Goal: Task Accomplishment & Management: Manage account settings

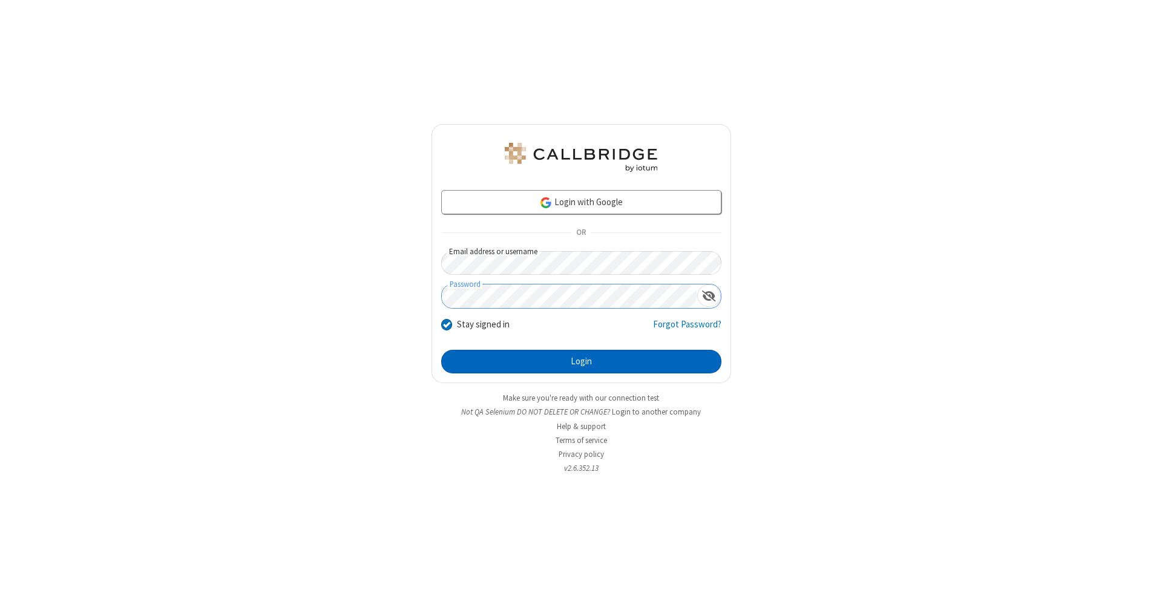
click at [581, 362] on button "Login" at bounding box center [581, 362] width 280 height 24
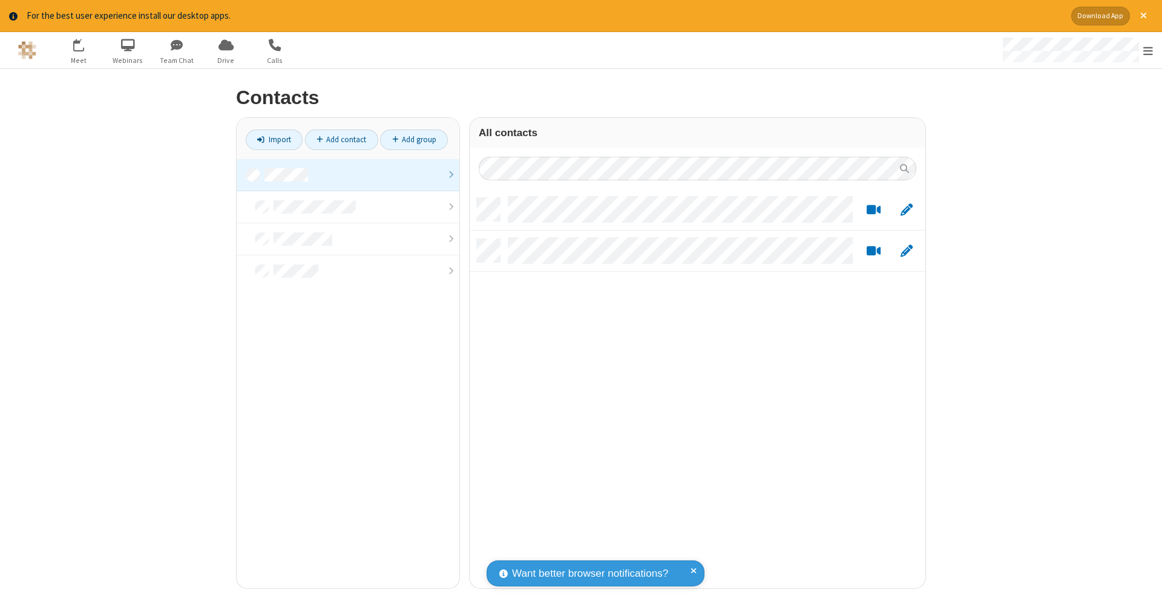
scroll to position [390, 447]
click at [341, 139] on link "Add contact" at bounding box center [341, 140] width 73 height 21
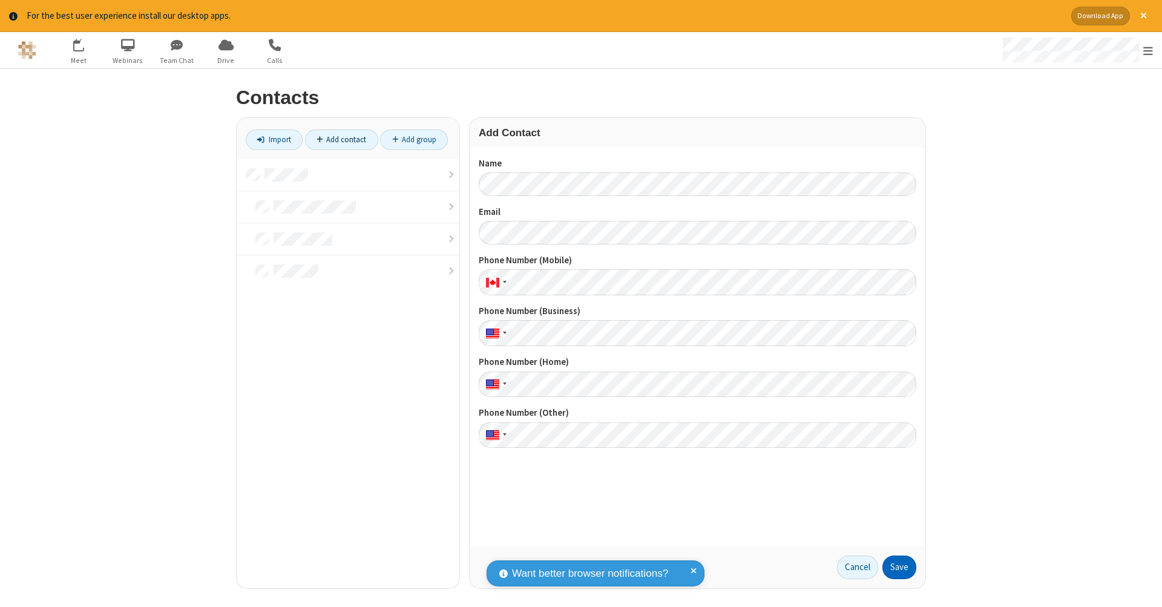
click at [899, 567] on button "Save" at bounding box center [899, 568] width 34 height 24
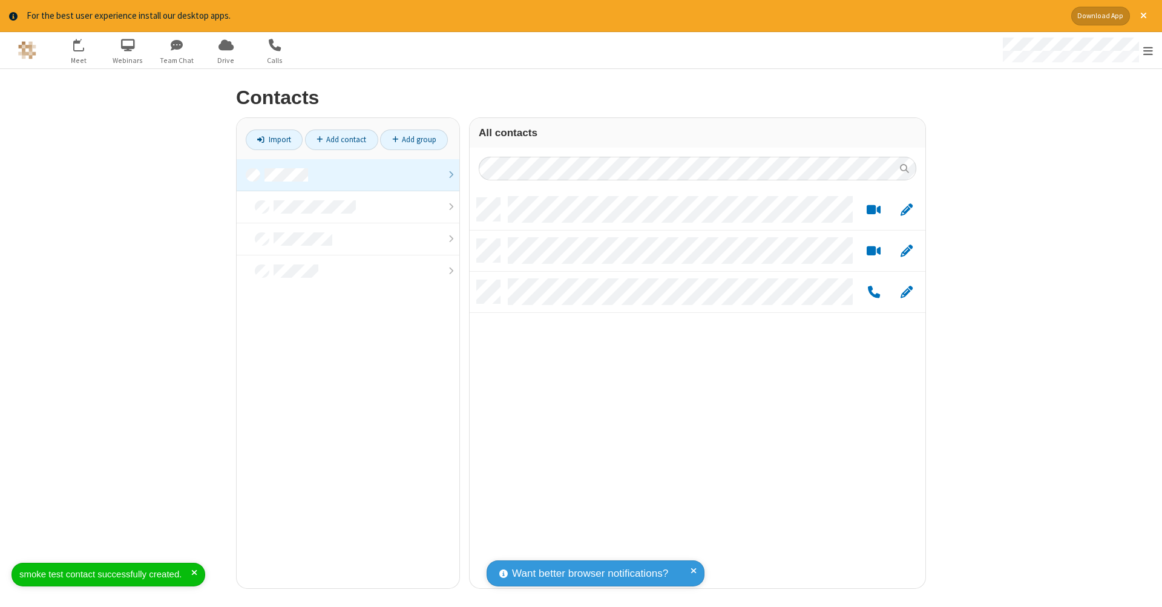
scroll to position [390, 447]
